Goal: Information Seeking & Learning: Learn about a topic

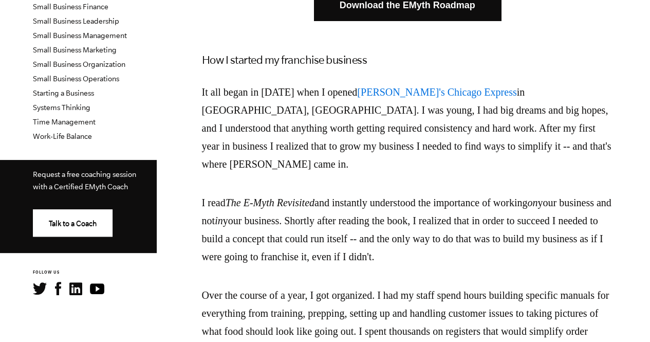
scroll to position [383, 0]
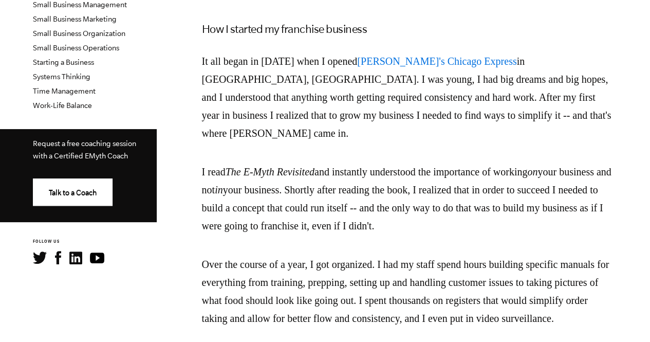
click at [542, 208] on p "I read The E-Myth Revisited and instantly understood the importance of working …" at bounding box center [407, 199] width 411 height 72
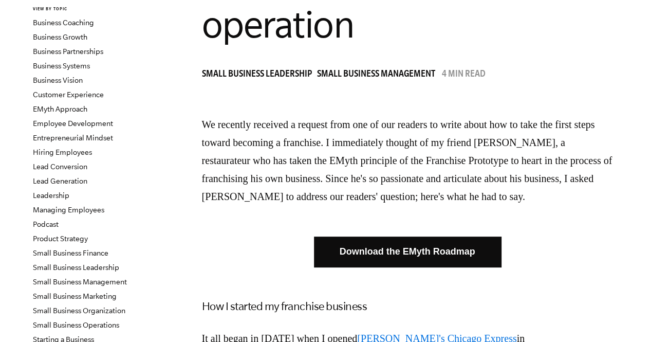
scroll to position [0, 0]
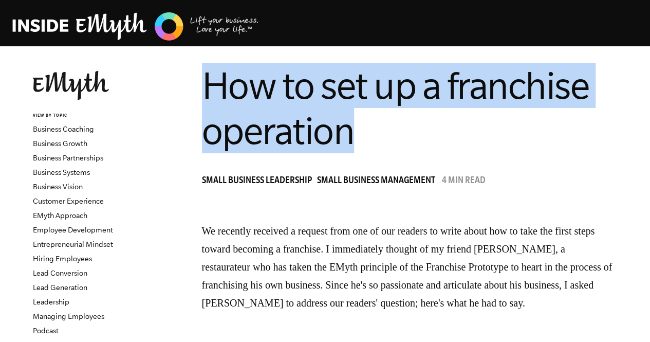
drag, startPoint x: 362, startPoint y: 133, endPoint x: 208, endPoint y: 82, distance: 162.5
click at [208, 82] on h1 "How to set up a franchise operation" at bounding box center [407, 108] width 411 height 90
copy span "How to set up a franchise operation"
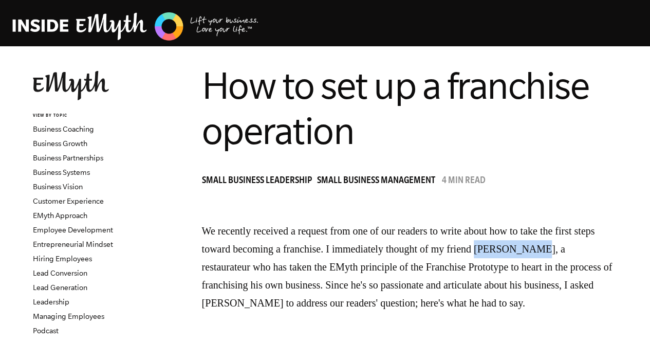
drag, startPoint x: 586, startPoint y: 249, endPoint x: 526, endPoint y: 249, distance: 59.6
click at [526, 249] on p "We recently received a request from one of our readers to write about how to ta…" at bounding box center [407, 267] width 411 height 90
copy p "[PERSON_NAME]"
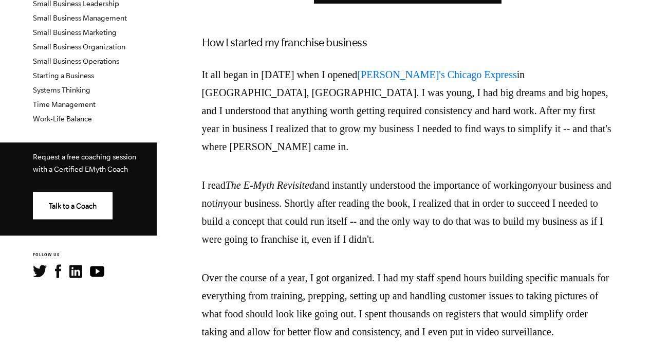
scroll to position [374, 0]
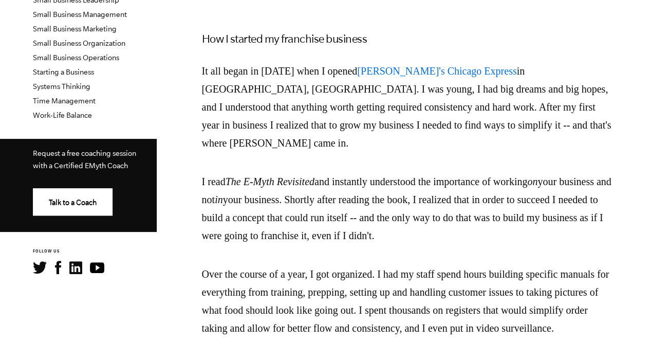
drag, startPoint x: 534, startPoint y: 214, endPoint x: 198, endPoint y: 166, distance: 338.9
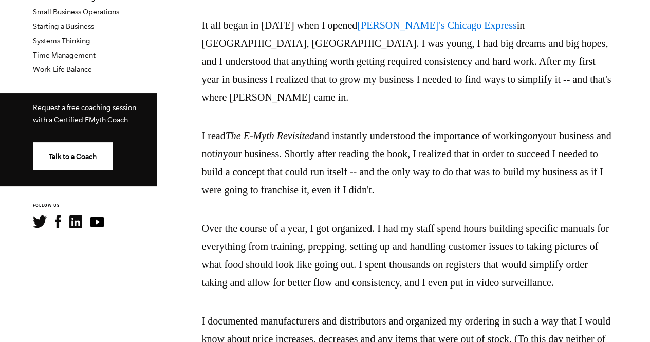
scroll to position [416, 0]
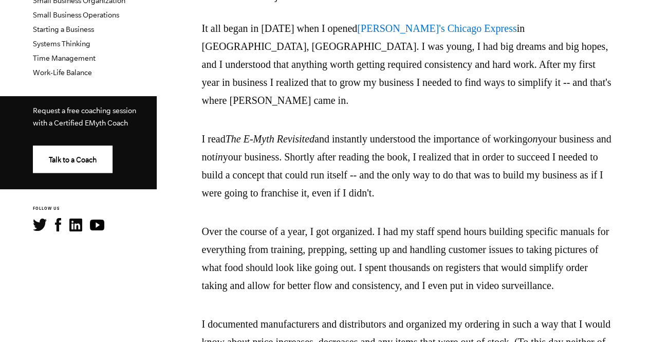
drag, startPoint x: 545, startPoint y: 173, endPoint x: 203, endPoint y: 119, distance: 345.4
click at [203, 130] on p "I read The E-Myth Revisited and instantly understood the importance of working …" at bounding box center [407, 166] width 411 height 72
copy p "I read The E-Myth Revisited and instantly understood the importance of working …"
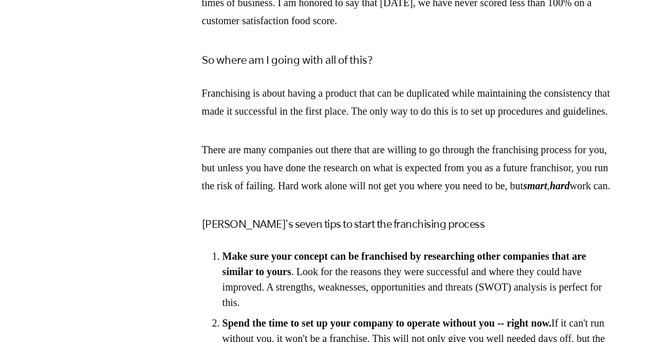
scroll to position [866, 0]
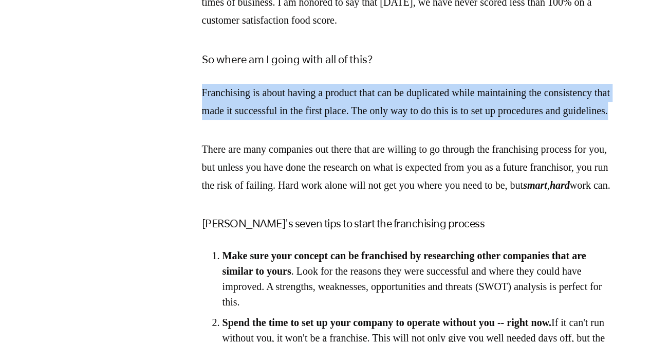
drag, startPoint x: 340, startPoint y: 142, endPoint x: 201, endPoint y: 120, distance: 140.0
click at [202, 120] on p "Franchising is about having a product that can be duplicated while maintaining …" at bounding box center [407, 102] width 411 height 36
copy p "Franchising is about having a product that can be duplicated while maintaining …"
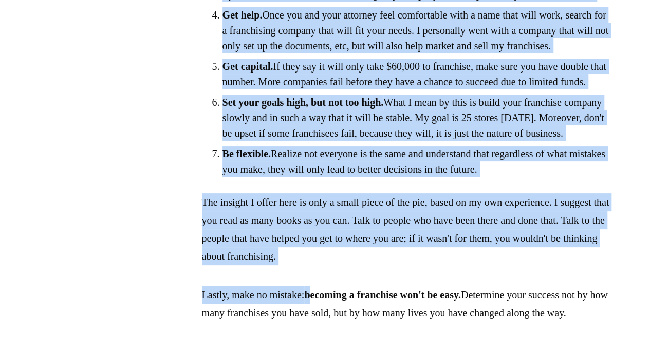
scroll to position [1354, 0]
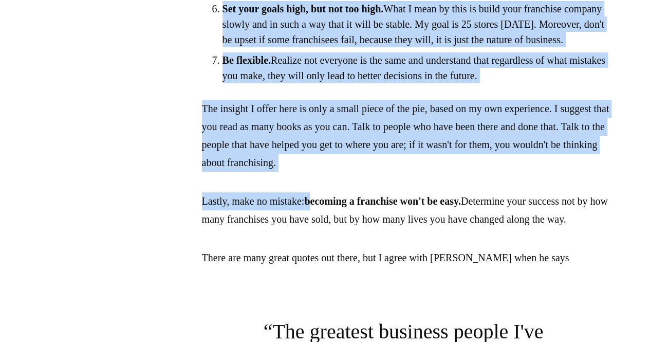
drag, startPoint x: 214, startPoint y: 77, endPoint x: 565, endPoint y: 188, distance: 368.2
copy ol "Make sure your concept can be franchised by researching other companies that ar…"
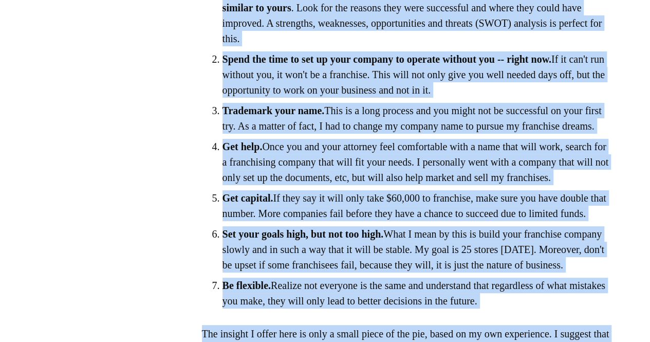
scroll to position [1123, 0]
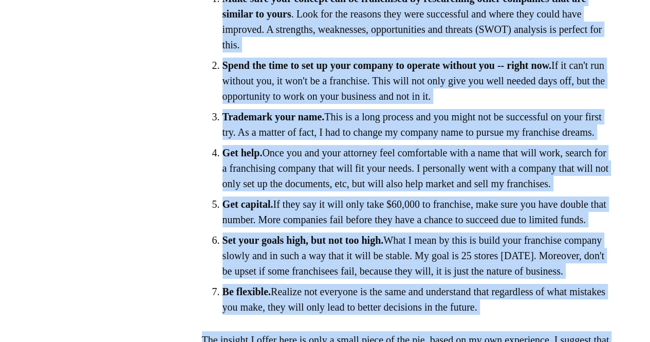
copy ol "Make sure your concept can be franchised by researching other companies that ar…"
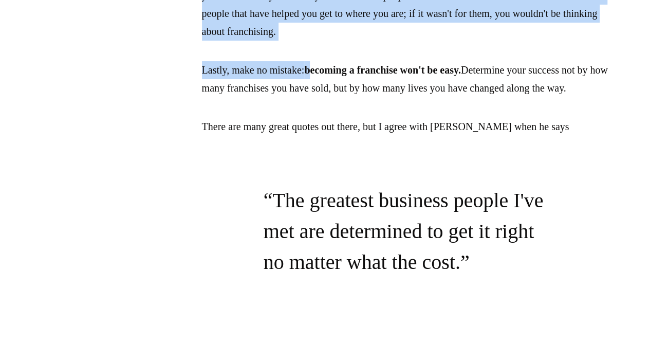
scroll to position [1489, 0]
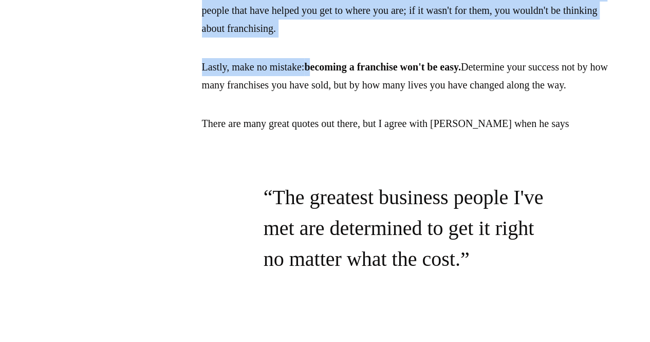
drag, startPoint x: 509, startPoint y: 183, endPoint x: 504, endPoint y: 212, distance: 28.6
click at [504, 94] on p "Lastly, make no mistake: becoming a franchise won't be easy. Determine your suc…" at bounding box center [407, 76] width 411 height 36
copy p "Determine your success not by how many franchises you have sold, but by how man…"
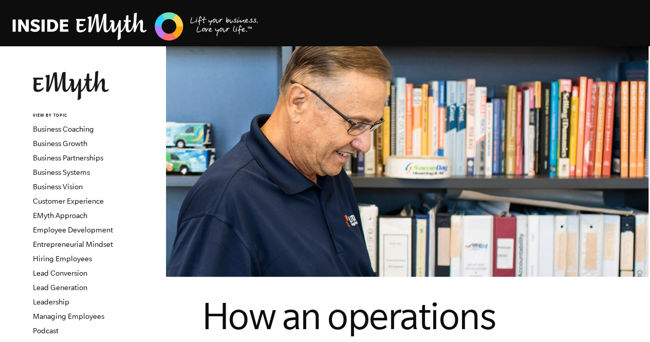
click at [649, 0] on html "Topics: Finding Customers Business Systems Managing Employees Leadership Managi…" at bounding box center [325, 171] width 650 height 342
